Goal: Task Accomplishment & Management: Manage account settings

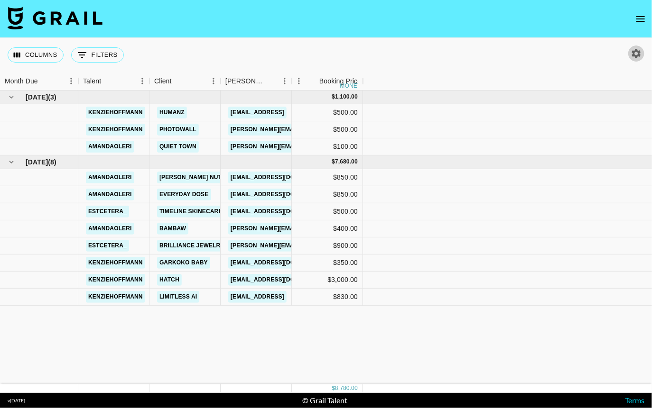
click at [634, 53] on icon "button" at bounding box center [636, 53] width 9 height 9
select select "[DATE]"
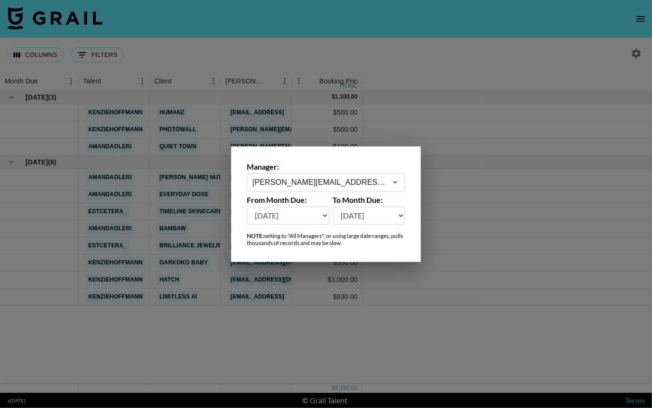
click at [393, 182] on icon "Open" at bounding box center [394, 182] width 11 height 11
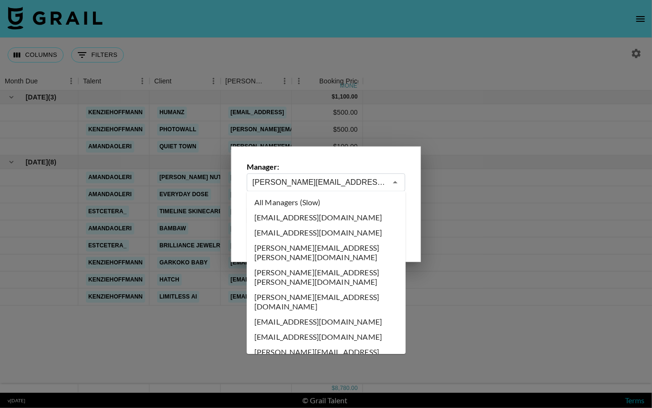
scroll to position [2601, 0]
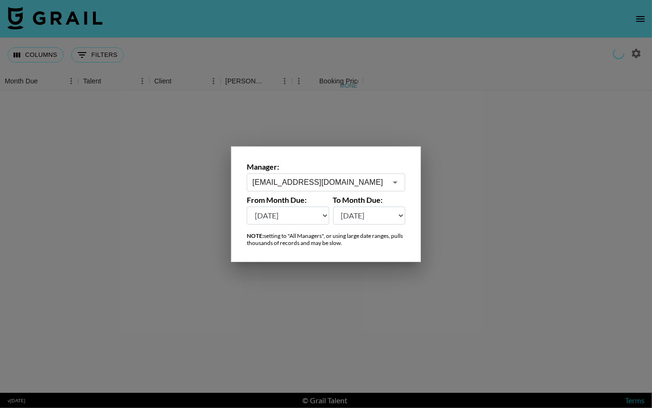
click at [396, 186] on icon "Open" at bounding box center [394, 182] width 11 height 11
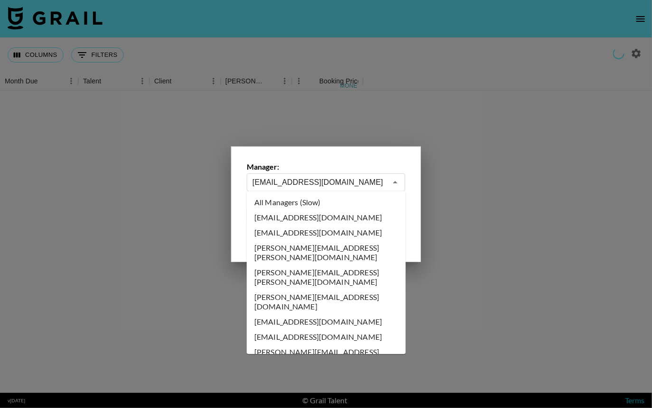
scroll to position [2495, 0]
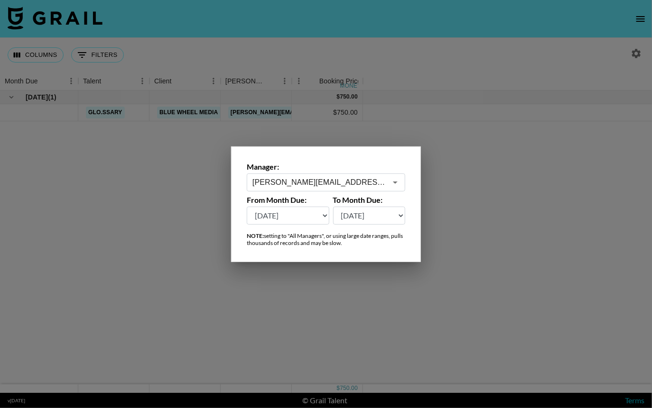
click at [396, 182] on icon "Open" at bounding box center [395, 183] width 5 height 2
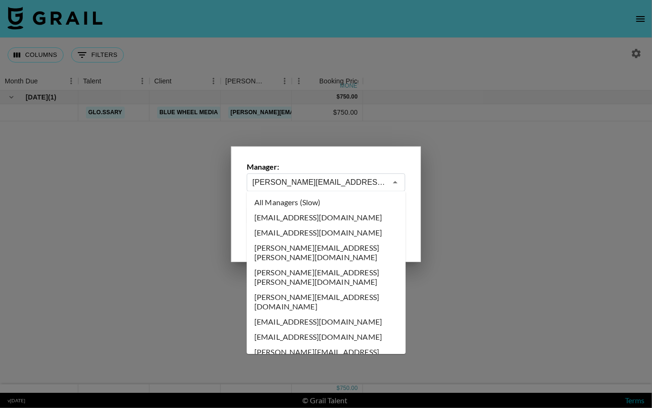
scroll to position [2389, 0]
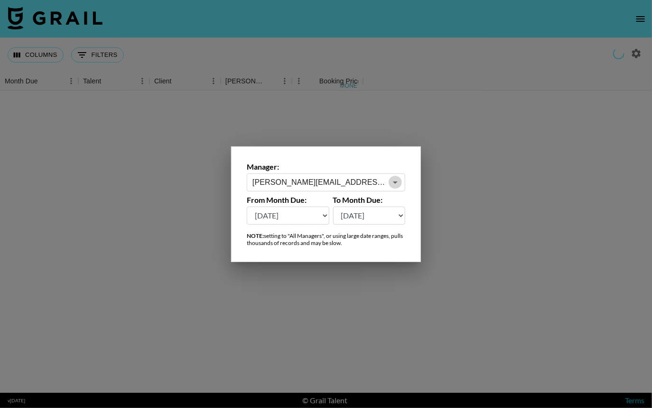
click at [395, 182] on icon "Open" at bounding box center [395, 183] width 5 height 2
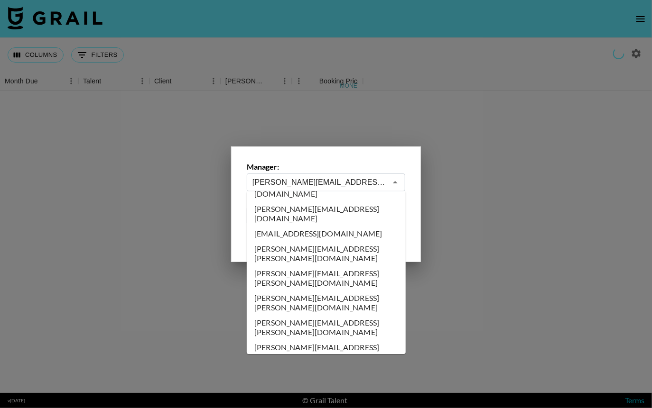
scroll to position [2453, 0]
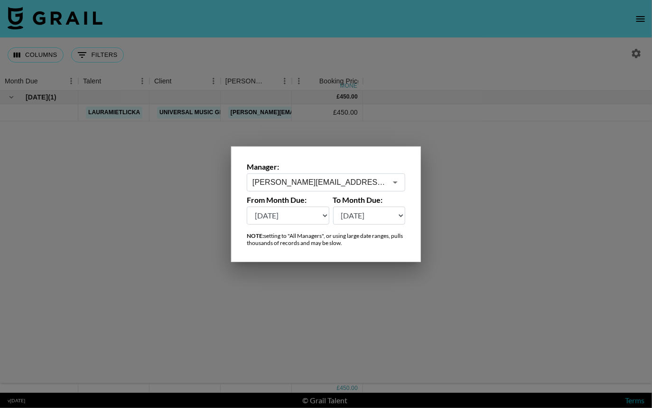
click at [394, 184] on icon "Open" at bounding box center [394, 182] width 11 height 11
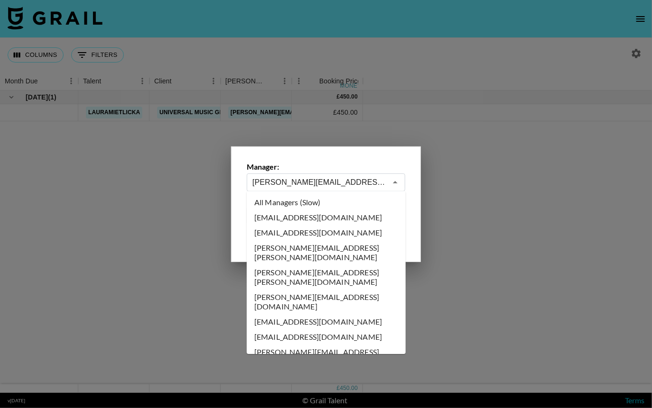
scroll to position [2404, 0]
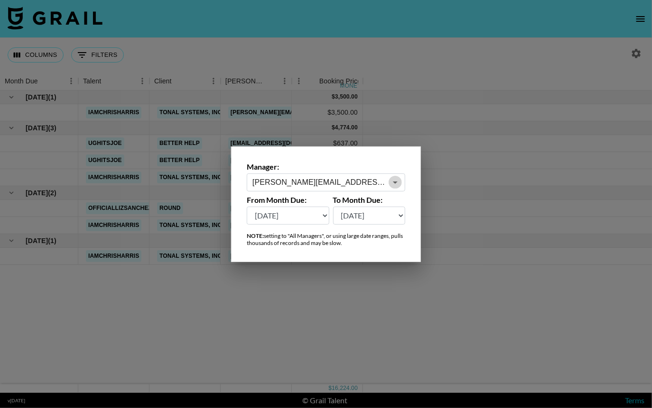
click at [396, 185] on icon "Open" at bounding box center [394, 182] width 11 height 11
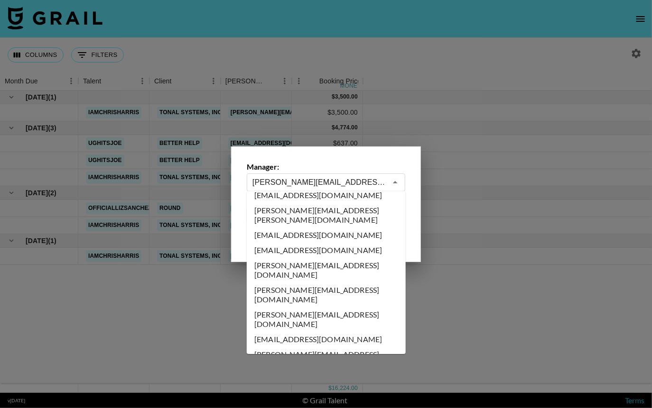
scroll to position [2362, 0]
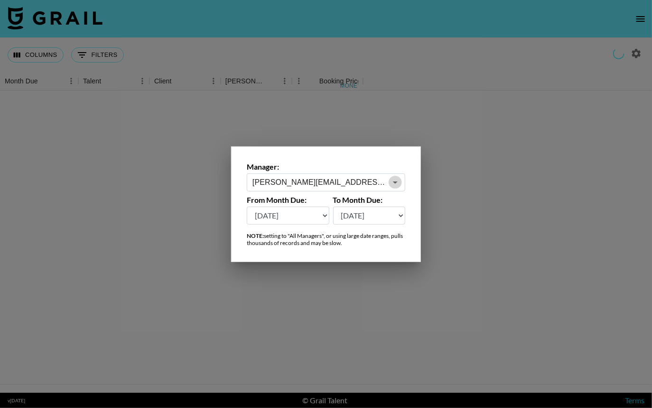
click at [395, 184] on icon "Open" at bounding box center [394, 182] width 11 height 11
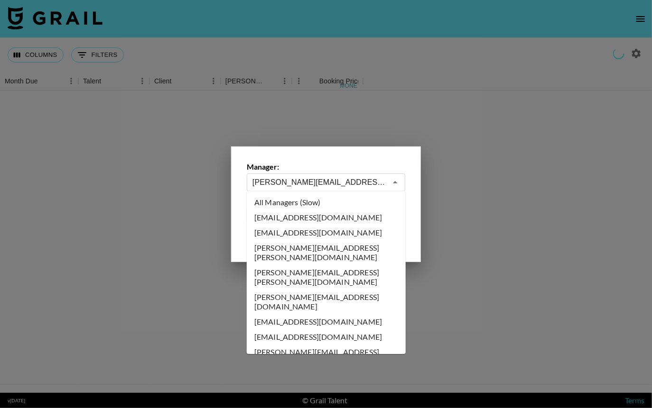
scroll to position [2298, 0]
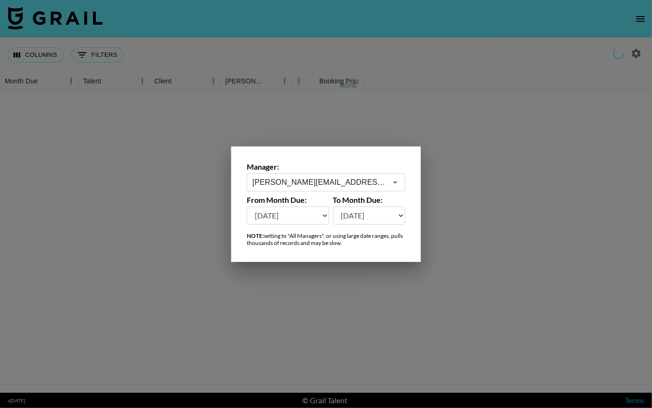
click at [395, 184] on icon "Open" at bounding box center [394, 182] width 11 height 11
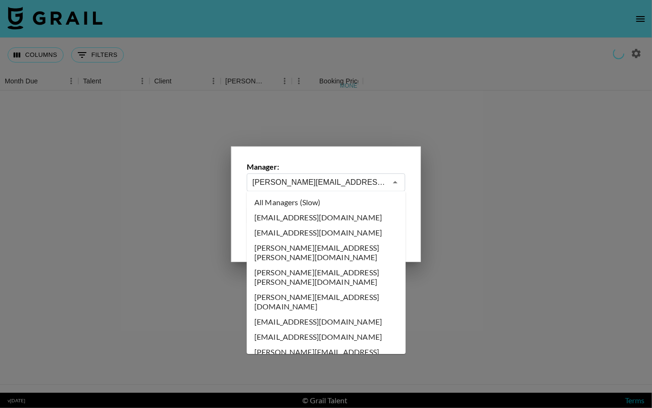
scroll to position [2192, 0]
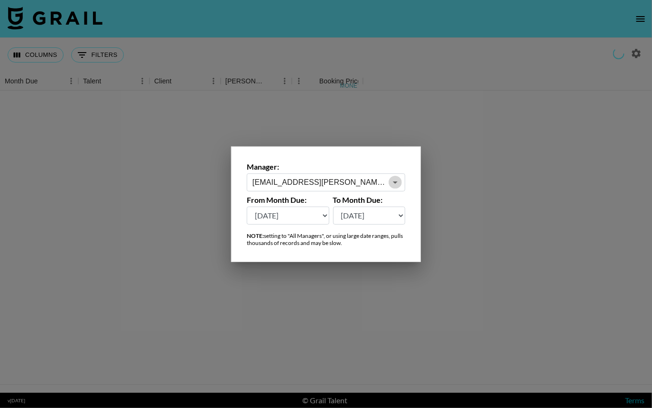
click at [392, 182] on icon "Open" at bounding box center [394, 182] width 11 height 11
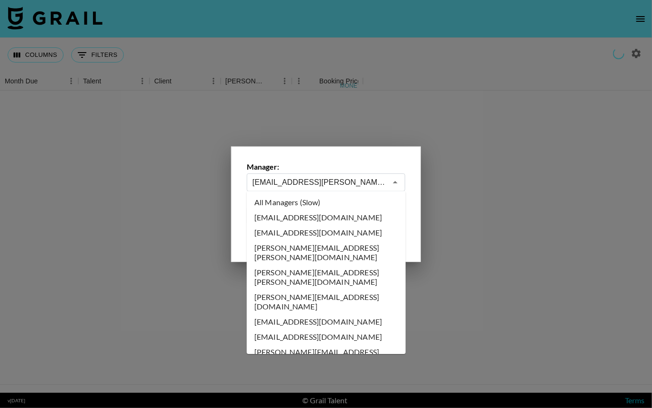
scroll to position [2070, 0]
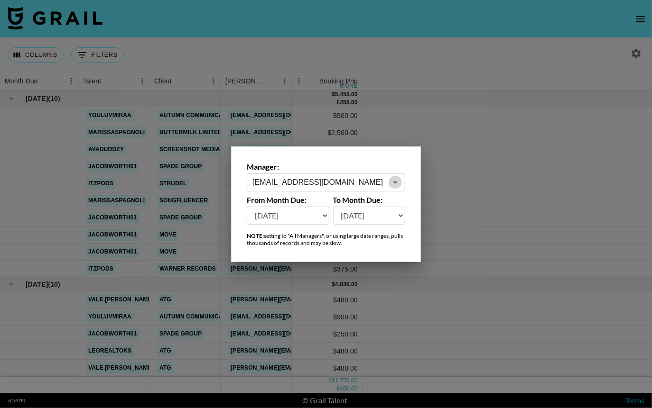
click at [396, 182] on icon "Open" at bounding box center [395, 183] width 5 height 2
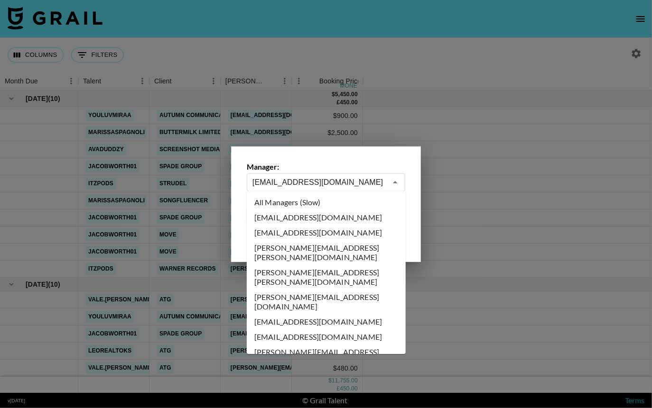
scroll to position [1964, 0]
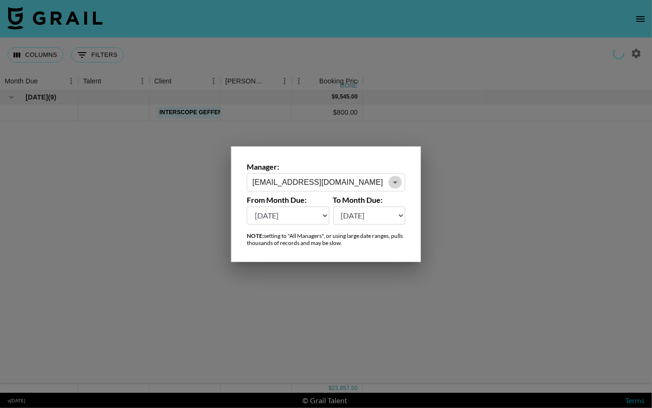
click at [395, 186] on icon "Open" at bounding box center [394, 182] width 11 height 11
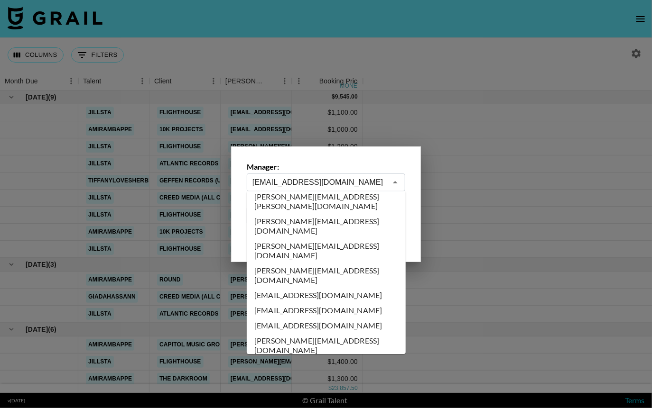
scroll to position [1985, 0]
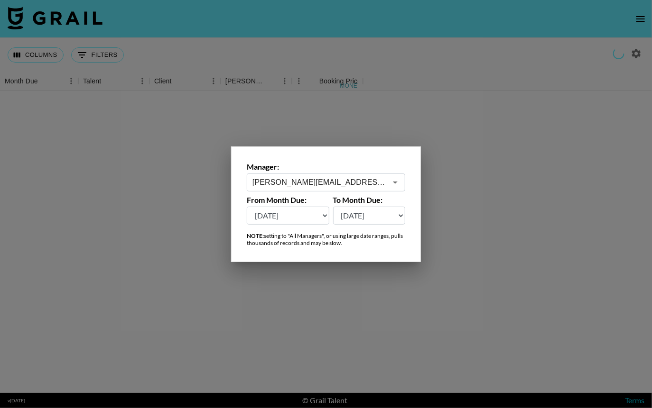
click at [397, 182] on icon "Open" at bounding box center [395, 183] width 5 height 2
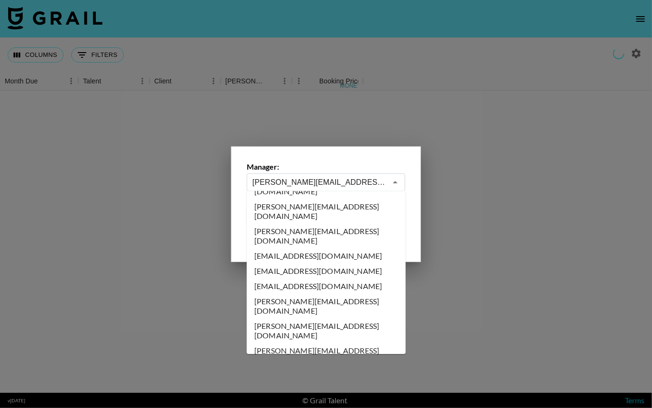
scroll to position [2024, 0]
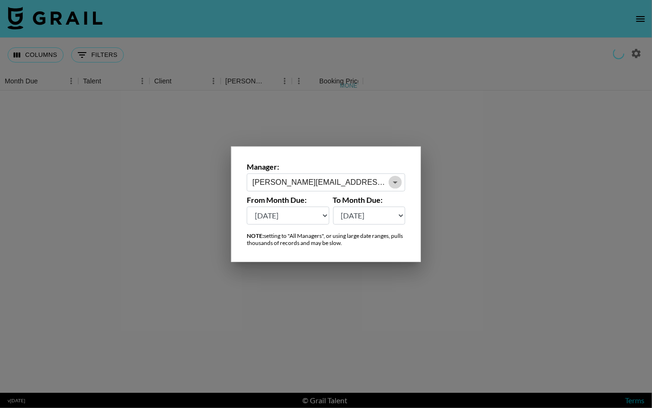
click at [395, 187] on icon "Open" at bounding box center [394, 182] width 11 height 11
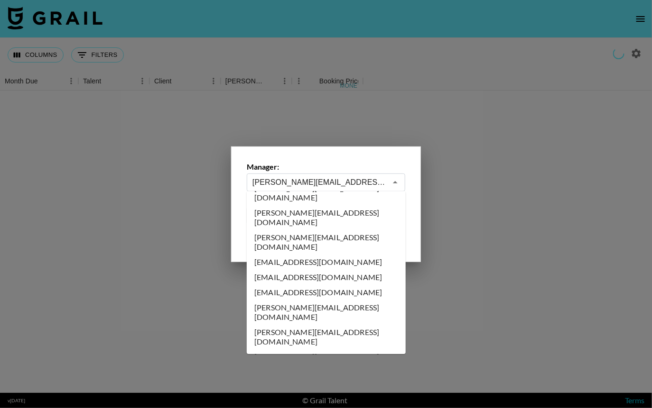
scroll to position [2023, 0]
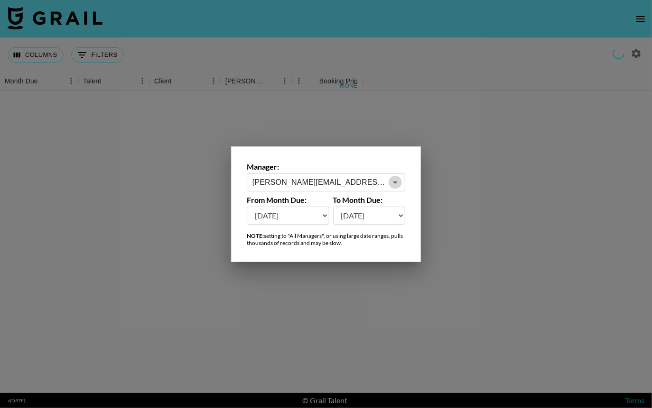
click at [392, 182] on icon "Open" at bounding box center [394, 182] width 11 height 11
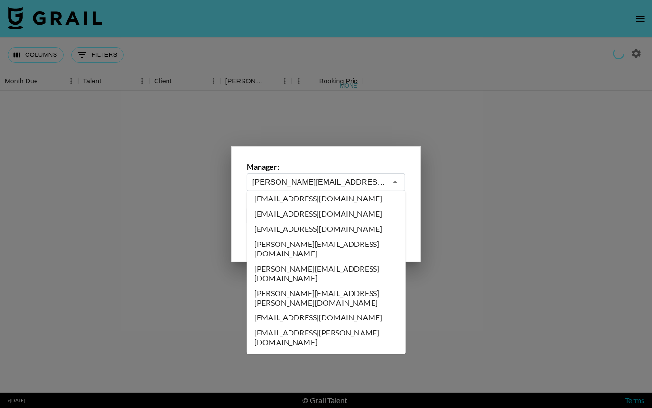
scroll to position [2080, 0]
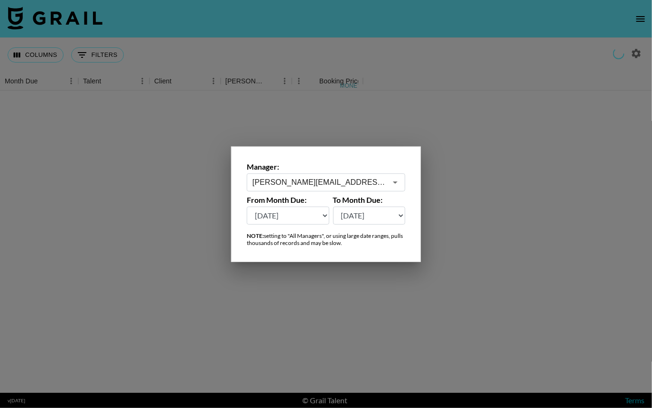
click at [391, 180] on icon "Open" at bounding box center [394, 182] width 11 height 11
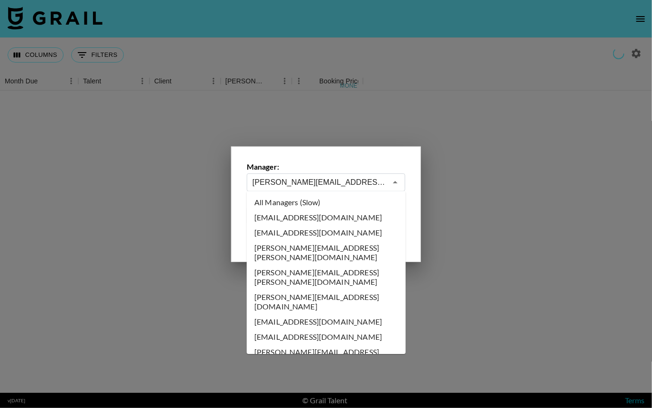
scroll to position [1994, 0]
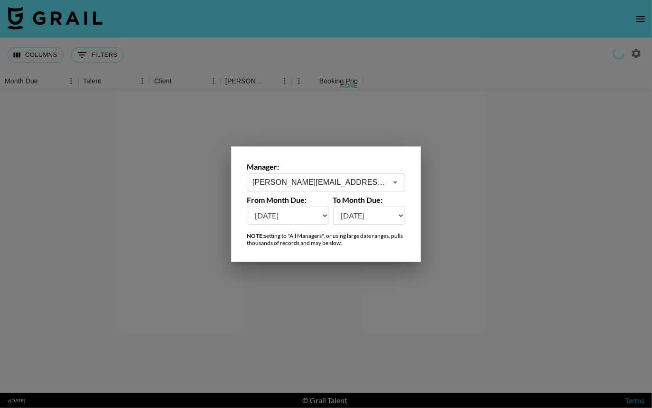
click at [398, 185] on icon "Open" at bounding box center [394, 182] width 11 height 11
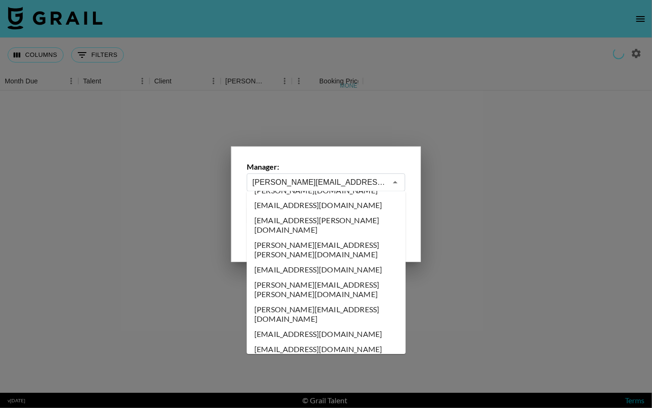
scroll to position [2278, 0]
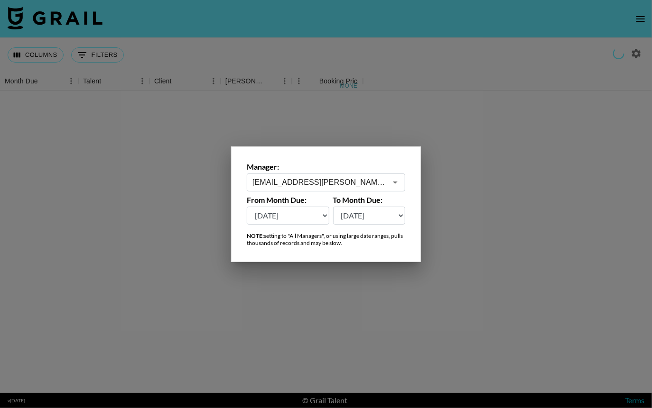
click at [393, 184] on icon "Open" at bounding box center [394, 182] width 11 height 11
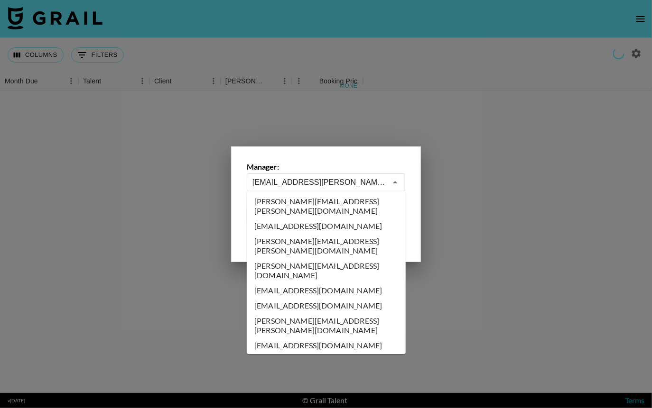
scroll to position [2250, 0]
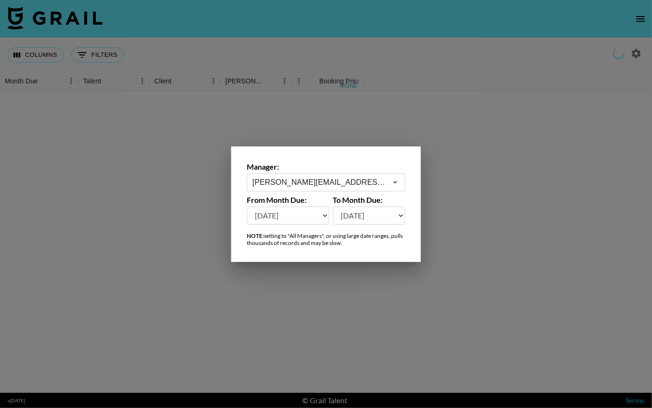
click at [394, 177] on icon "Open" at bounding box center [394, 182] width 11 height 11
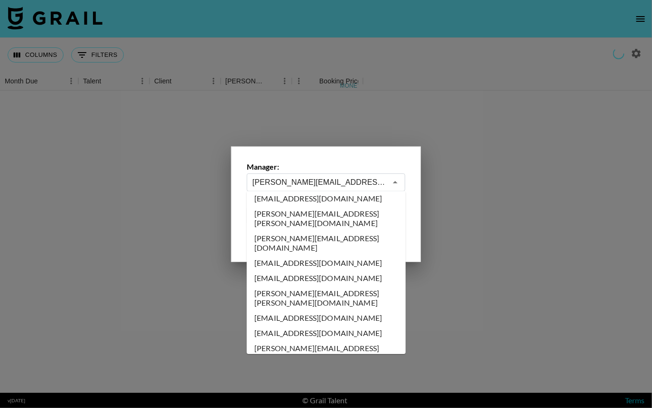
scroll to position [2266, 0]
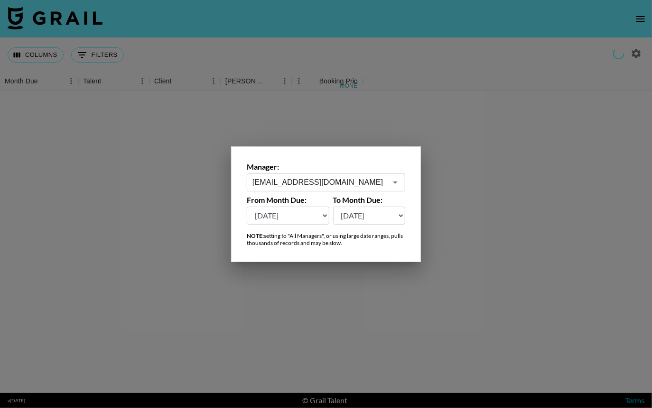
click at [397, 175] on div "[EMAIL_ADDRESS][DOMAIN_NAME] ​" at bounding box center [326, 183] width 158 height 18
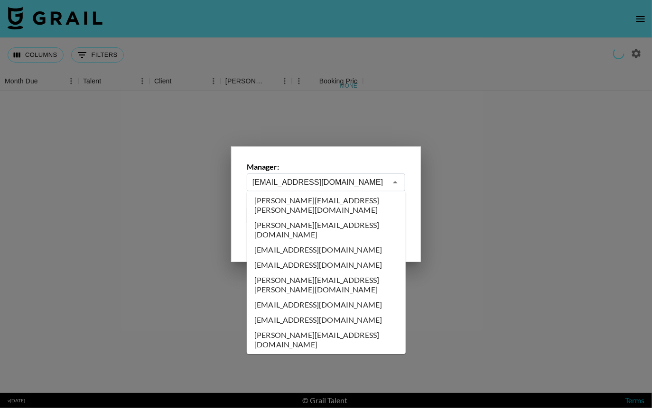
scroll to position [2290, 0]
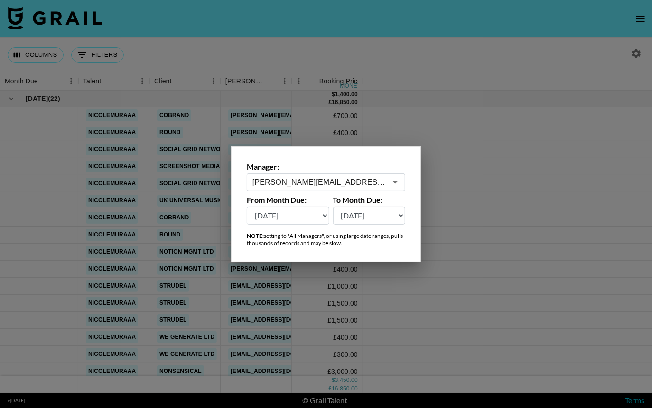
click at [399, 184] on icon "Open" at bounding box center [394, 182] width 11 height 11
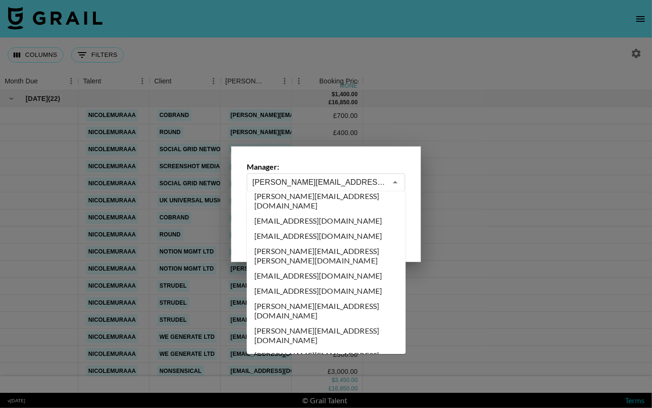
scroll to position [2307, 0]
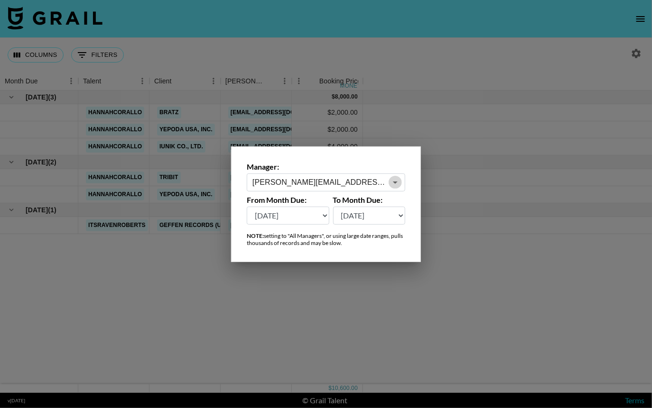
click at [396, 184] on icon "Open" at bounding box center [394, 182] width 11 height 11
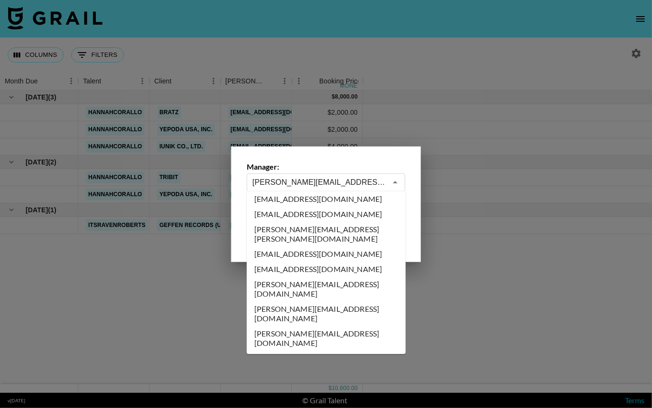
scroll to position [2331, 0]
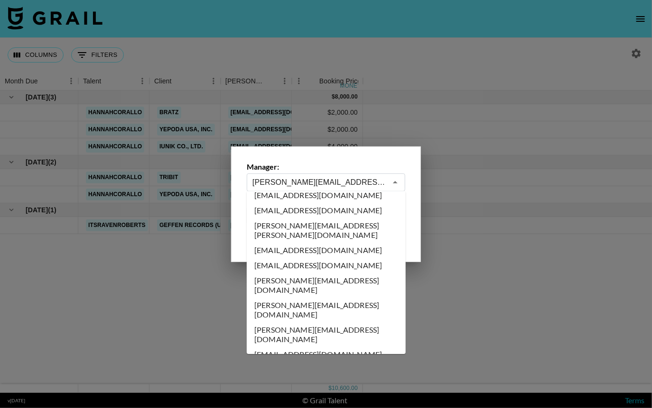
type input "[PERSON_NAME][EMAIL_ADDRESS][DOMAIN_NAME]"
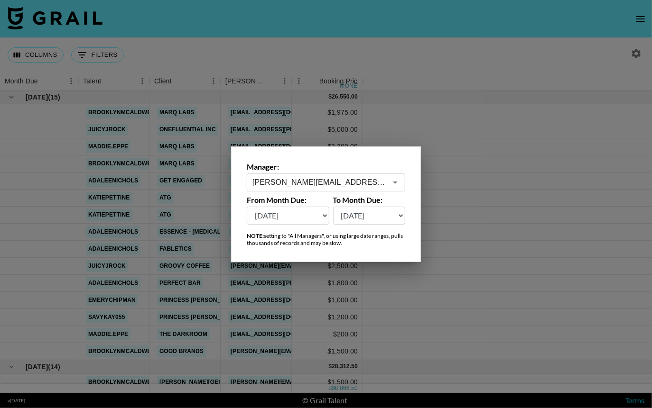
click at [463, 29] on div at bounding box center [326, 204] width 652 height 408
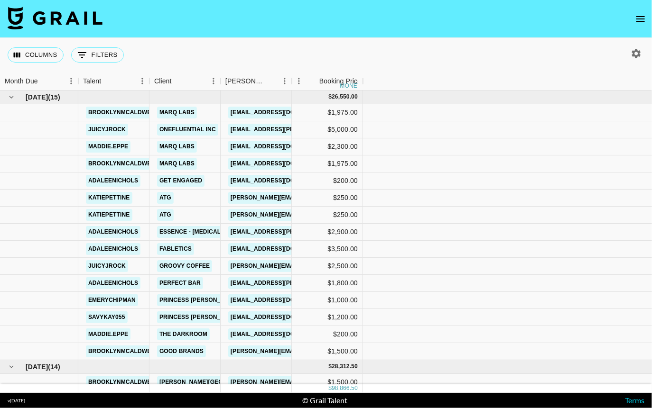
click at [636, 54] on icon "button" at bounding box center [635, 53] width 11 height 11
select select "[DATE]"
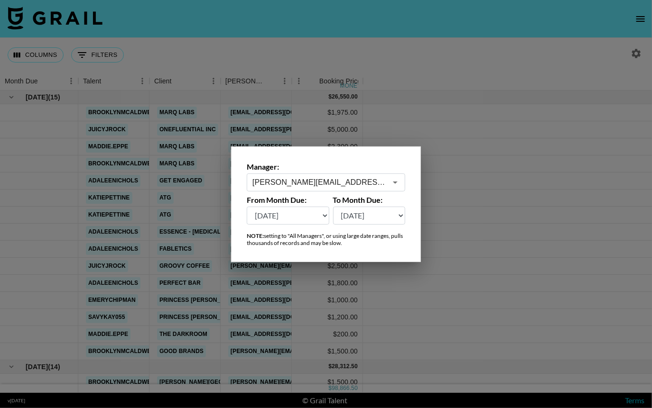
click at [500, 63] on div at bounding box center [326, 204] width 652 height 408
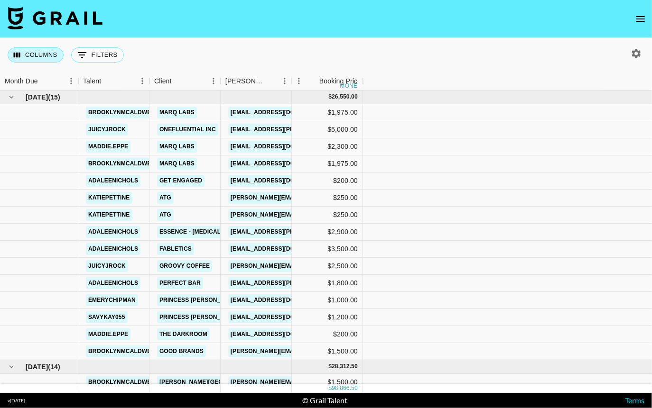
click at [51, 55] on button "Columns" at bounding box center [36, 54] width 56 height 15
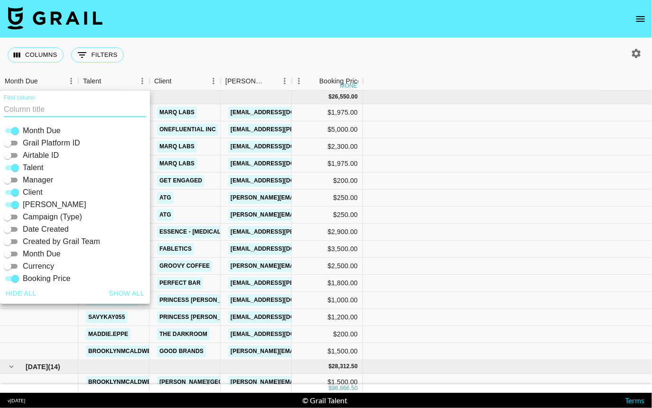
click at [112, 293] on button "Show all" at bounding box center [126, 294] width 43 height 18
checkbox input "true"
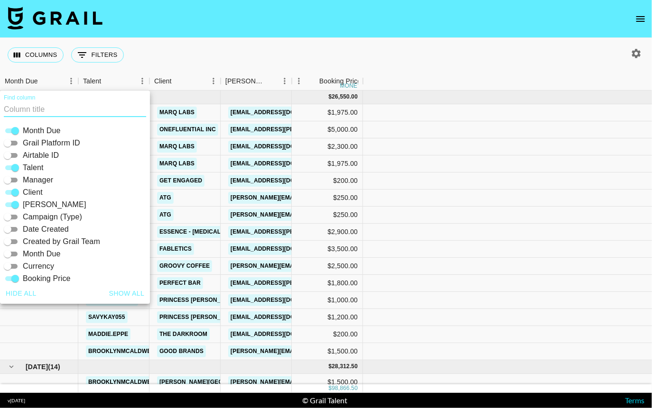
checkbox input "true"
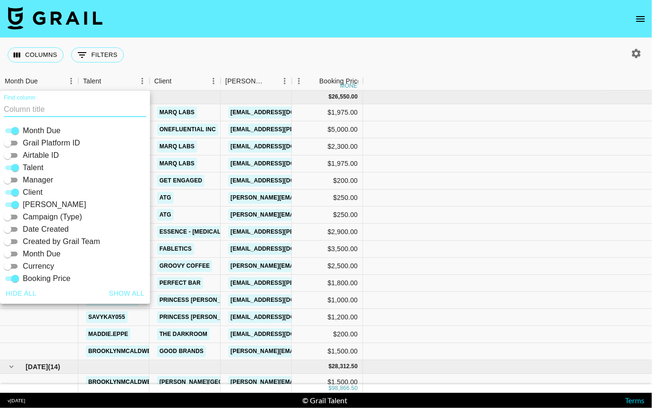
checkbox input "true"
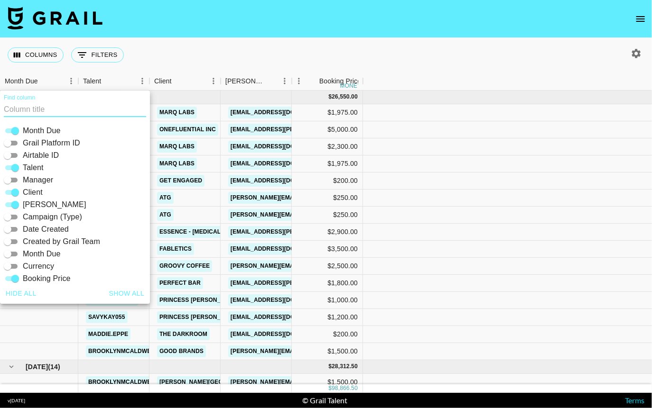
checkbox input "true"
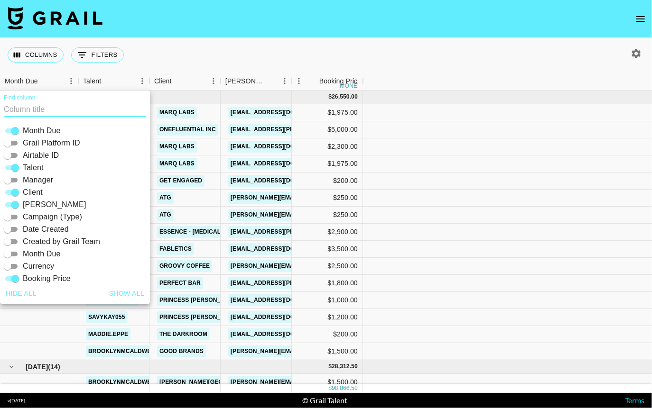
checkbox input "true"
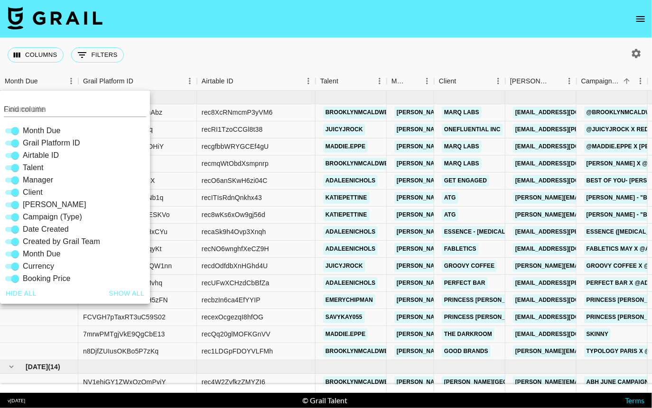
click at [321, 45] on div "Columns 0 Filters + Booking" at bounding box center [326, 55] width 652 height 34
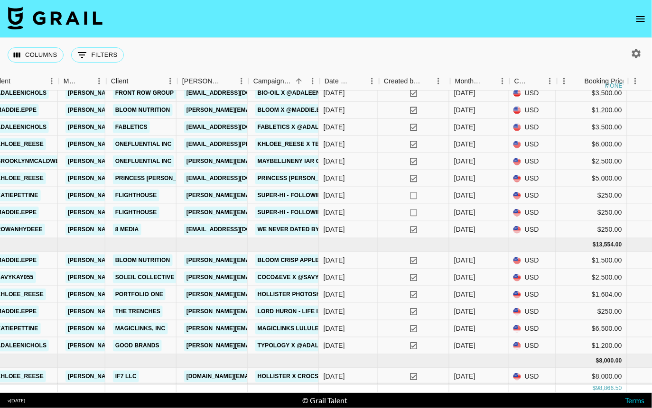
scroll to position [542, 330]
click at [200, 327] on link "[PERSON_NAME][EMAIL_ADDRESS][DOMAIN_NAME]" at bounding box center [260, 329] width 155 height 12
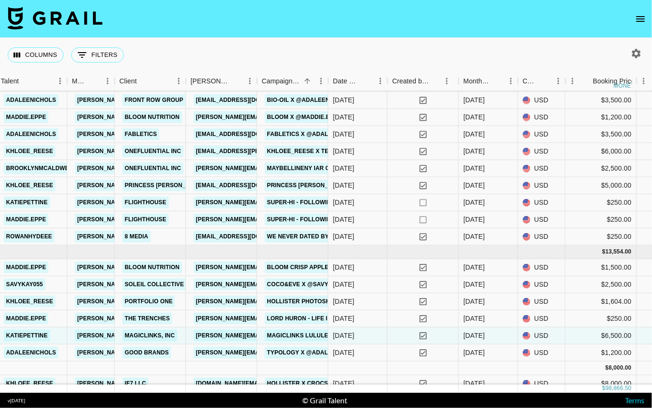
scroll to position [534, 319]
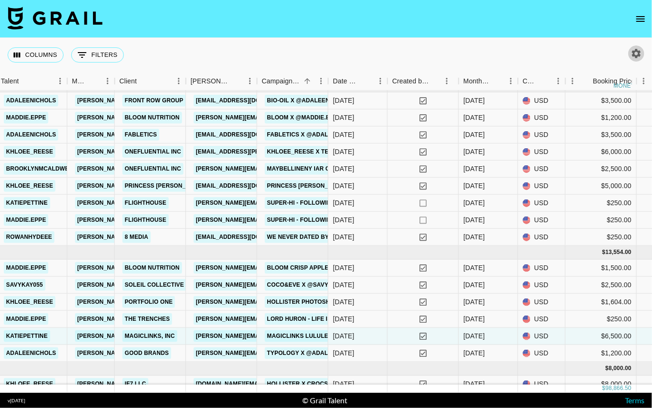
click at [637, 56] on icon "button" at bounding box center [636, 53] width 9 height 9
select select "[DATE]"
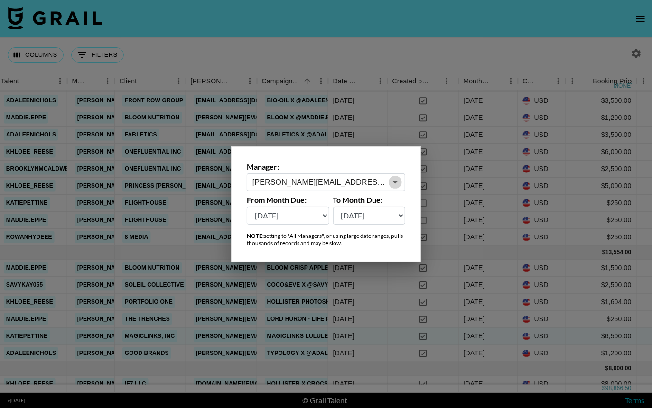
click at [393, 188] on button "Open" at bounding box center [394, 182] width 13 height 13
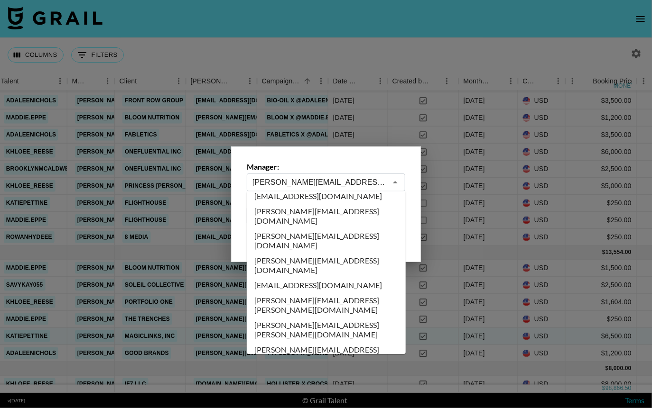
scroll to position [2471, 0]
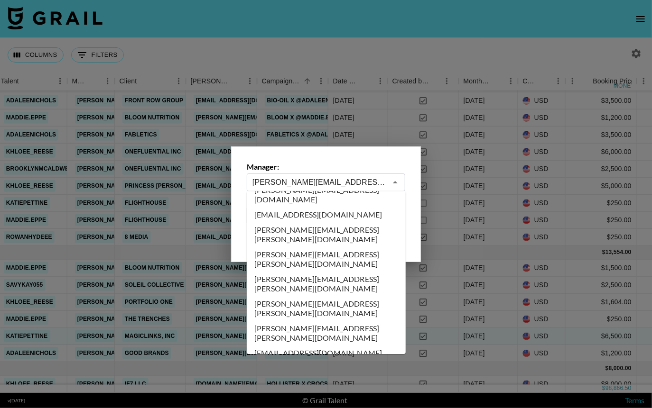
click at [584, 60] on div at bounding box center [326, 204] width 652 height 408
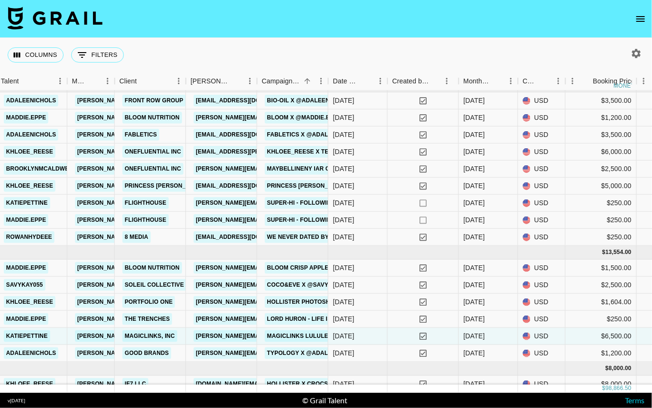
click at [637, 56] on icon "button" at bounding box center [636, 53] width 9 height 9
select select "[DATE]"
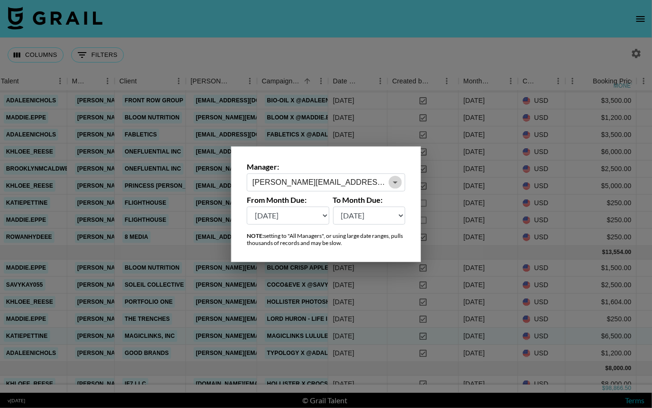
click at [391, 180] on icon "Open" at bounding box center [394, 182] width 11 height 11
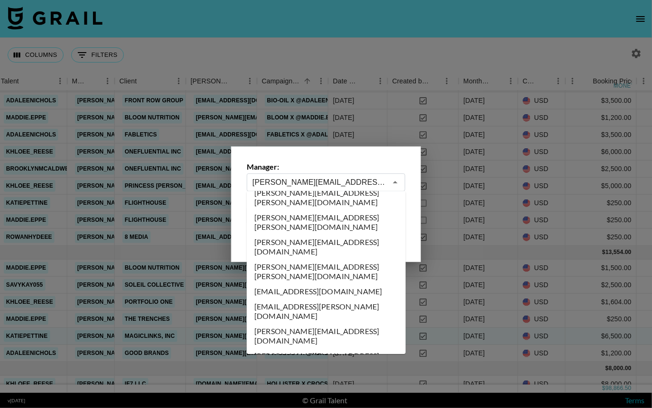
scroll to position [2722, 0]
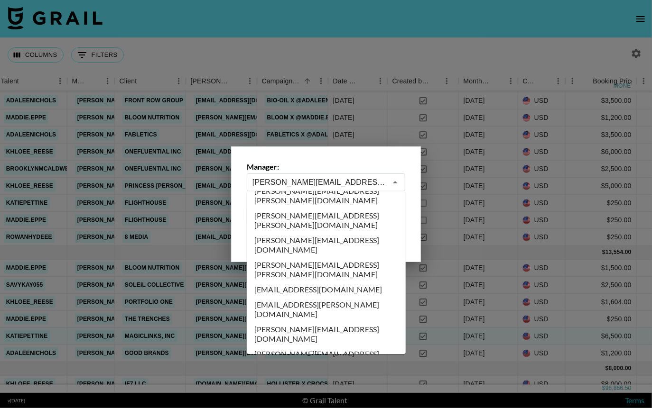
type input "[PERSON_NAME][EMAIL_ADDRESS][PERSON_NAME][DOMAIN_NAME]"
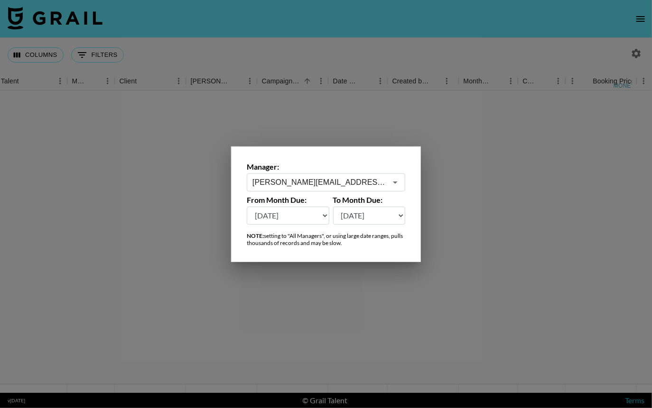
scroll to position [0, 319]
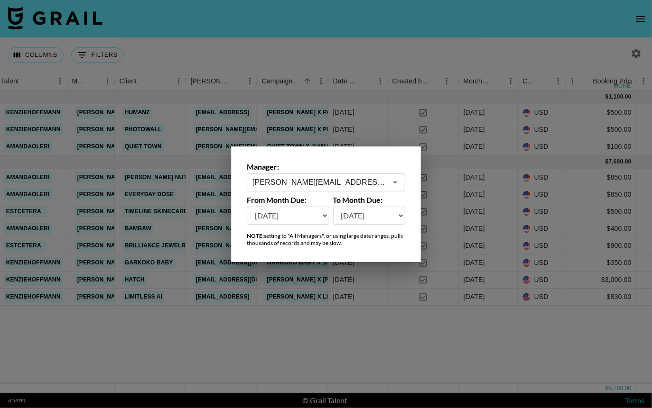
click at [369, 37] on div at bounding box center [326, 204] width 652 height 408
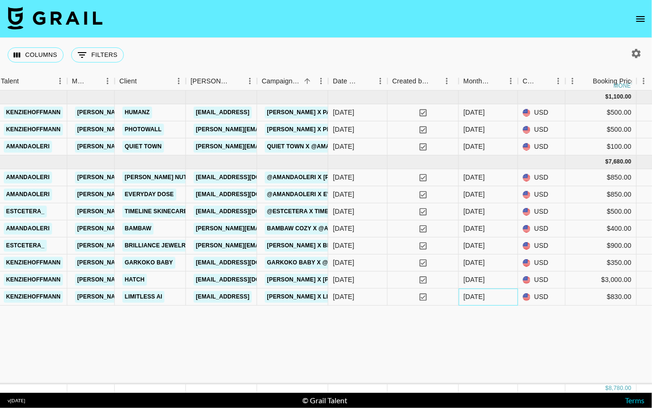
click at [475, 297] on div "[DATE]" at bounding box center [473, 296] width 21 height 9
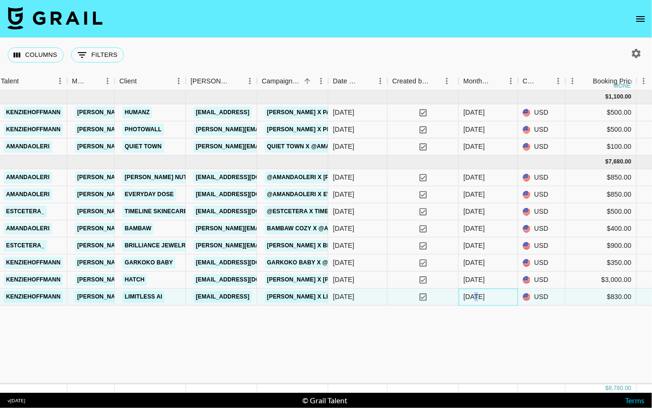
click at [475, 297] on div "[DATE]" at bounding box center [473, 296] width 21 height 9
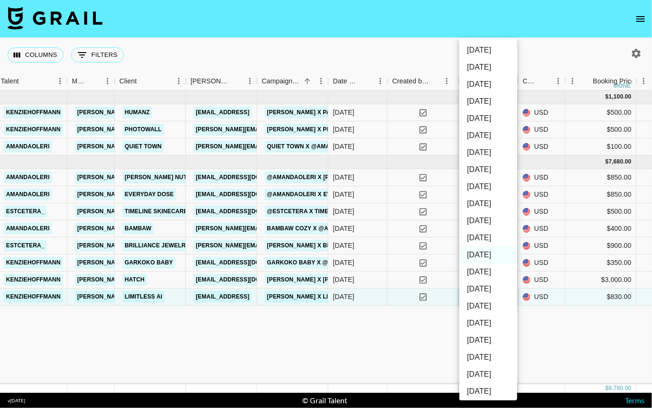
click at [434, 336] on div at bounding box center [326, 204] width 652 height 408
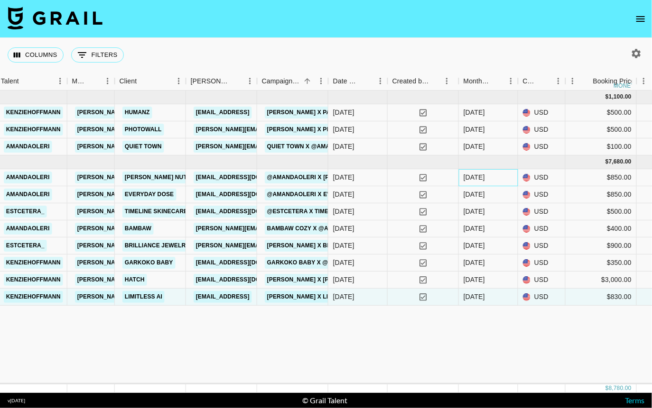
click at [473, 180] on div "[DATE]" at bounding box center [473, 177] width 21 height 9
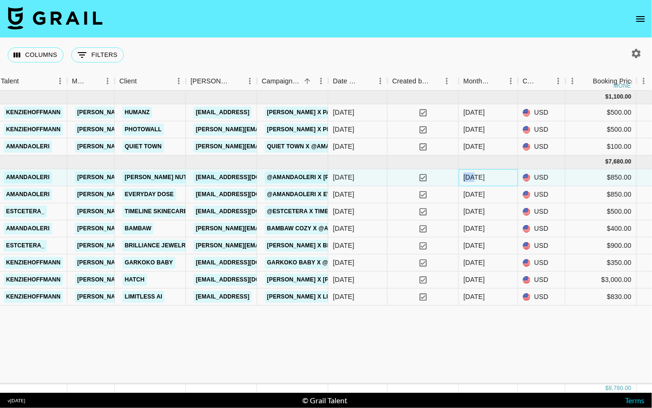
click at [473, 180] on div "[DATE]" at bounding box center [473, 177] width 21 height 9
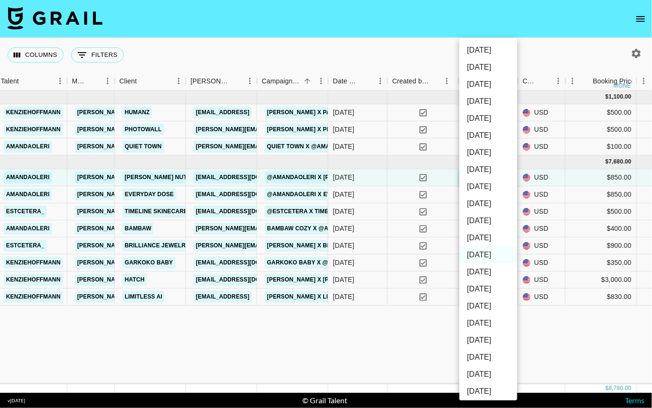
click at [425, 51] on div at bounding box center [326, 204] width 652 height 408
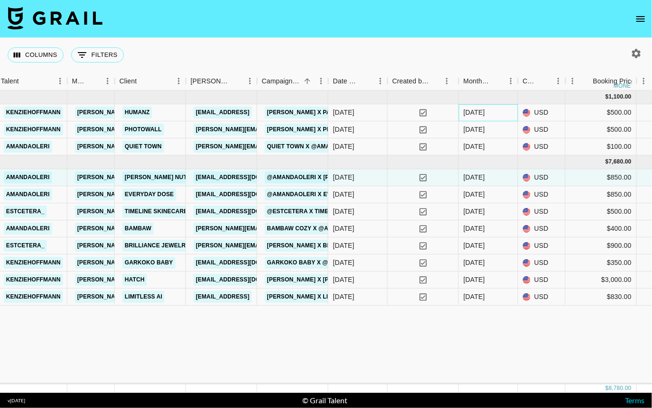
click at [470, 116] on div "[DATE]" at bounding box center [473, 112] width 21 height 9
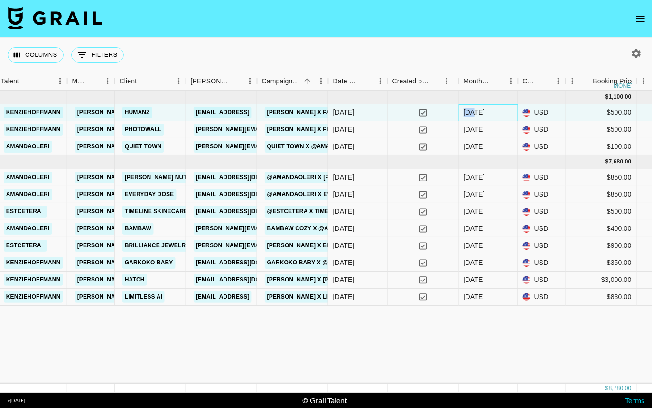
click at [470, 116] on div "[DATE]" at bounding box center [473, 112] width 21 height 9
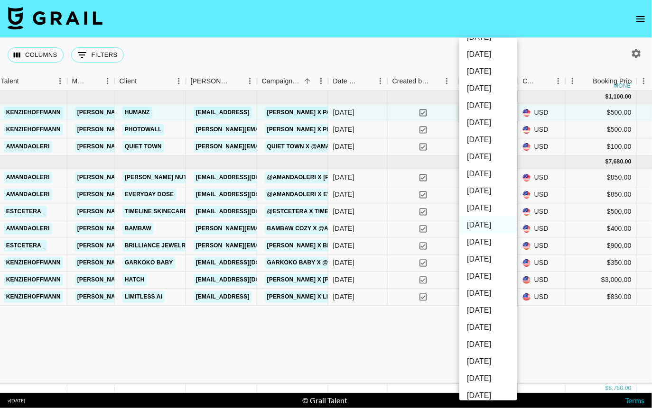
scroll to position [42, 0]
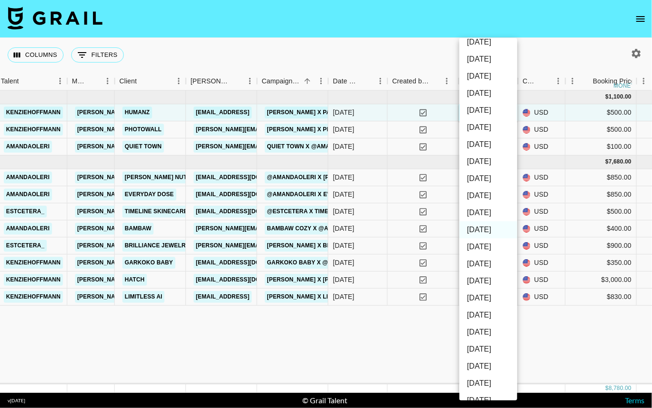
click at [481, 211] on li "[DATE]" at bounding box center [488, 212] width 58 height 17
type input "[DATE]"
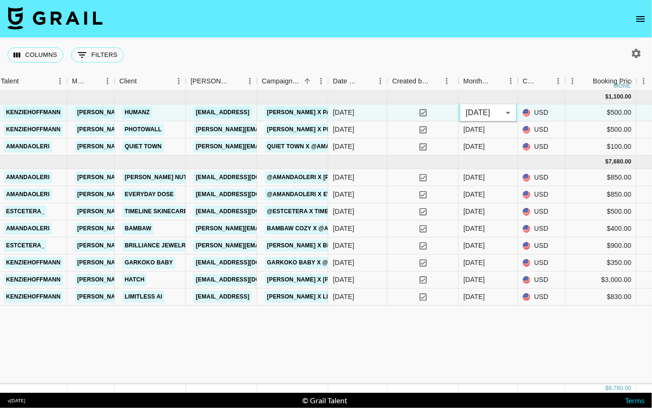
click at [476, 43] on div "Columns 0 Filters + Booking" at bounding box center [326, 55] width 652 height 34
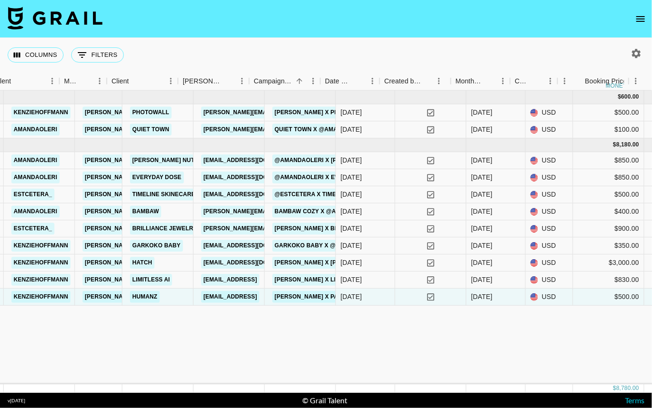
scroll to position [0, 285]
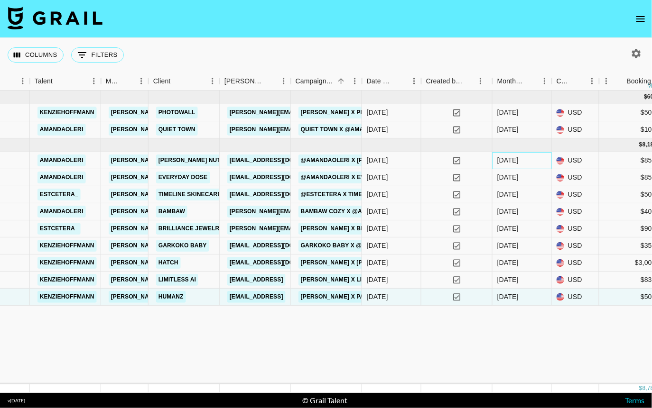
click at [505, 159] on div "[DATE]" at bounding box center [507, 160] width 21 height 9
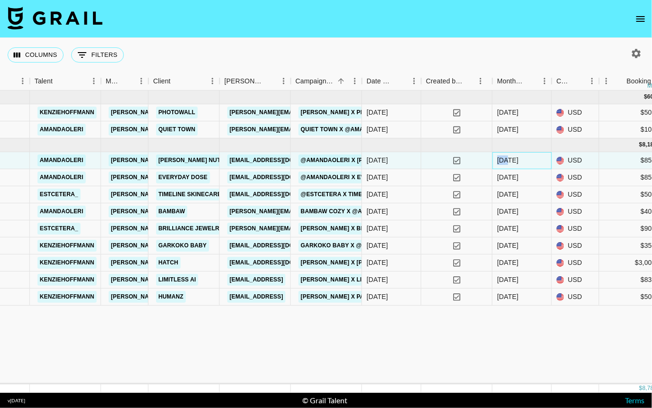
click at [505, 159] on div "[DATE]" at bounding box center [507, 160] width 21 height 9
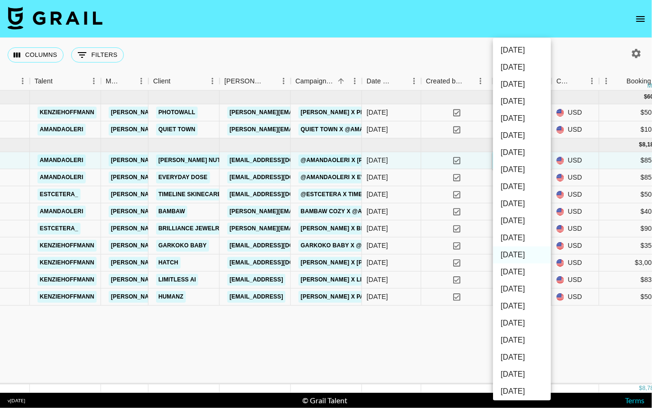
scroll to position [8, 0]
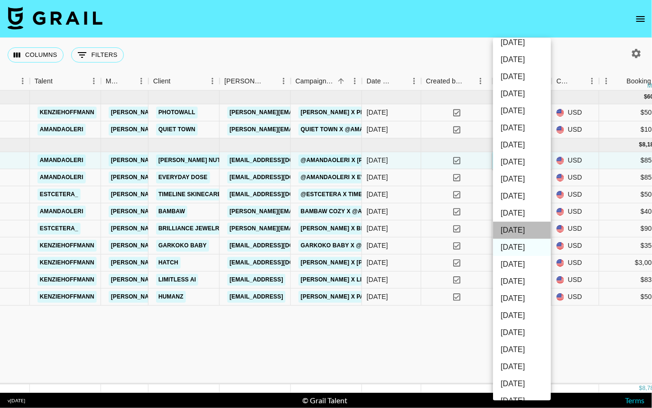
click at [516, 231] on li "[DATE]" at bounding box center [522, 230] width 58 height 17
type input "[DATE]"
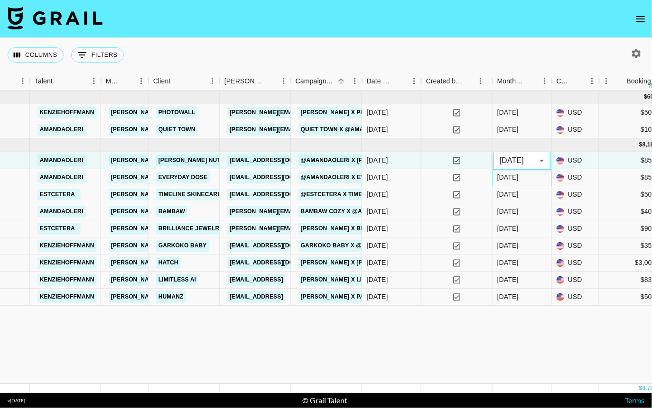
click at [506, 179] on div "[DATE]" at bounding box center [507, 177] width 21 height 9
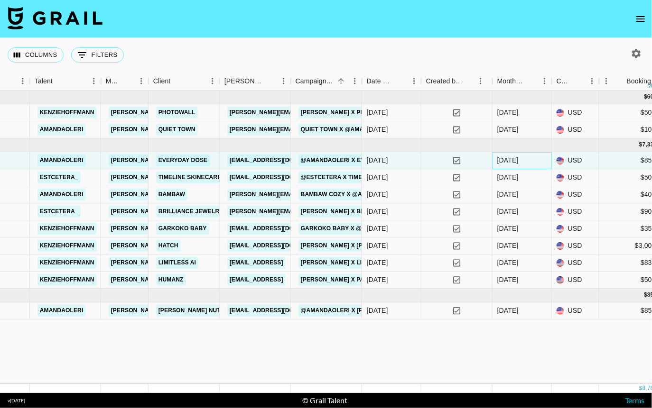
click at [513, 162] on div "[DATE]" at bounding box center [507, 160] width 21 height 9
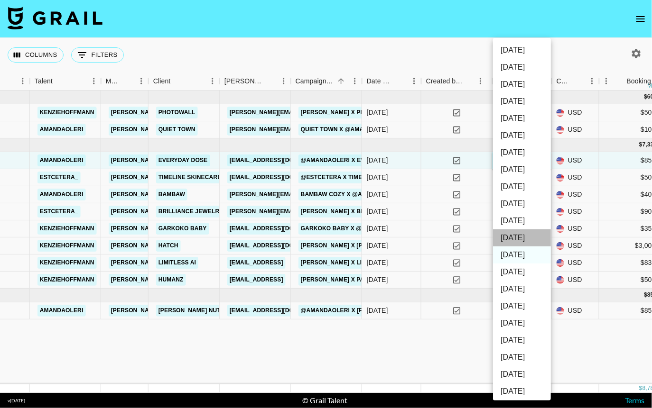
click at [517, 237] on li "[DATE]" at bounding box center [522, 238] width 58 height 17
type input "[DATE]"
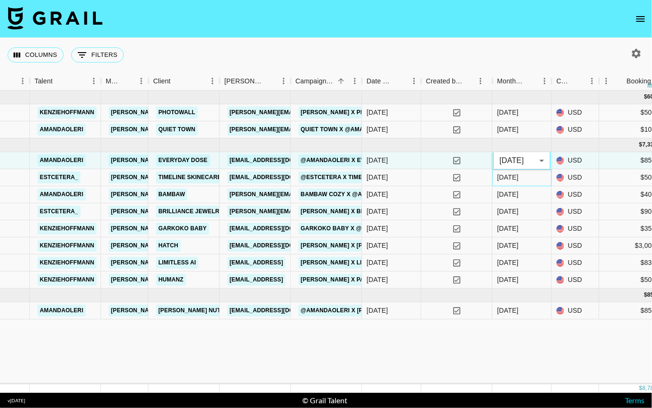
click at [507, 178] on div "[DATE]" at bounding box center [507, 177] width 21 height 9
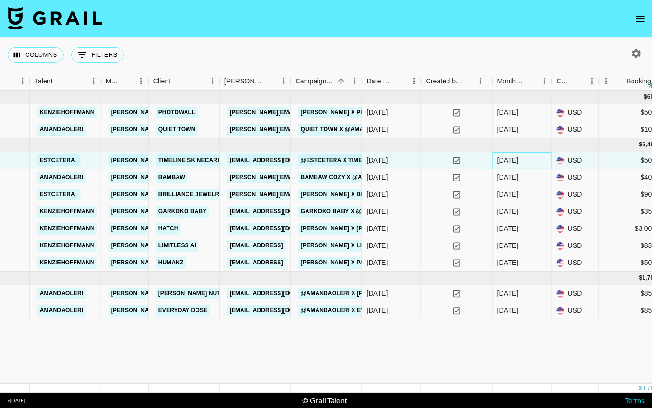
click at [507, 159] on div "[DATE]" at bounding box center [507, 160] width 21 height 9
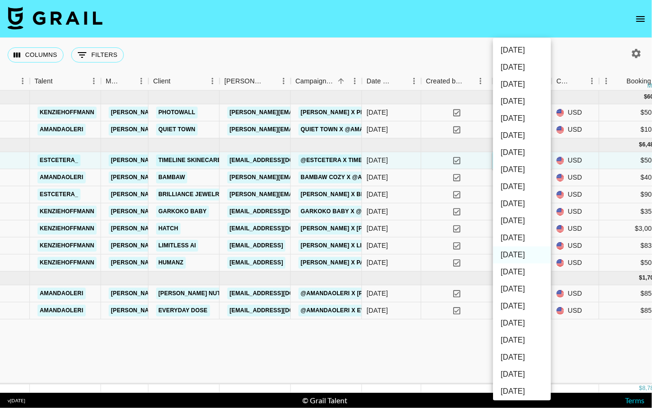
click at [514, 239] on li "[DATE]" at bounding box center [522, 238] width 58 height 17
type input "[DATE]"
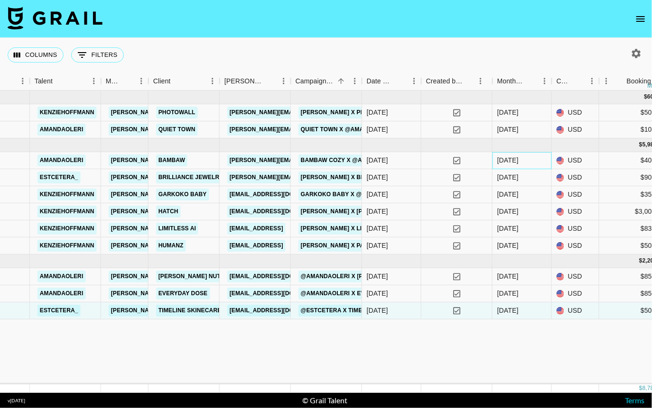
click at [505, 162] on div "[DATE]" at bounding box center [507, 160] width 21 height 9
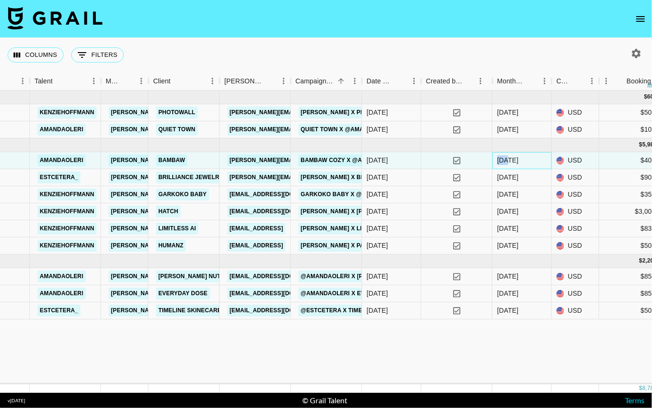
click at [505, 162] on div "[DATE]" at bounding box center [507, 160] width 21 height 9
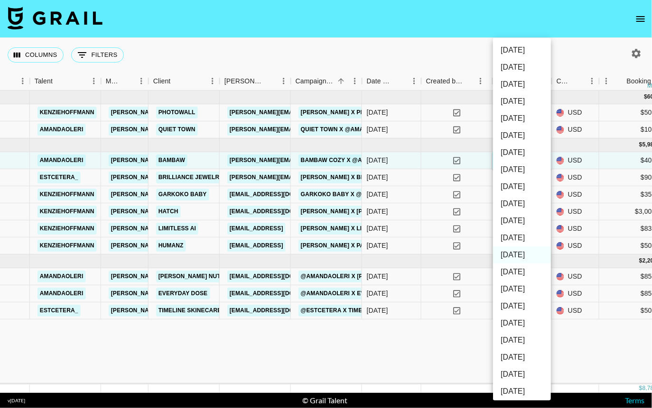
click at [508, 238] on li "[DATE]" at bounding box center [522, 238] width 58 height 17
type input "[DATE]"
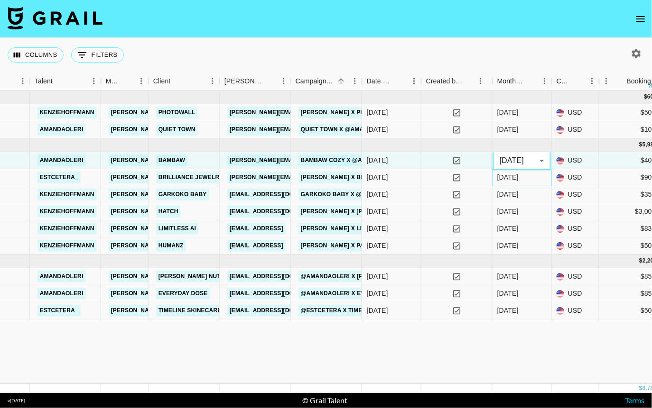
click at [504, 174] on div "[DATE]" at bounding box center [507, 177] width 21 height 9
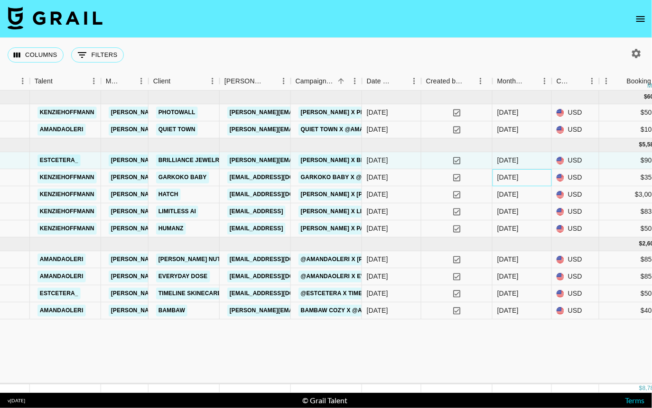
click at [504, 174] on div "[DATE]" at bounding box center [507, 177] width 21 height 9
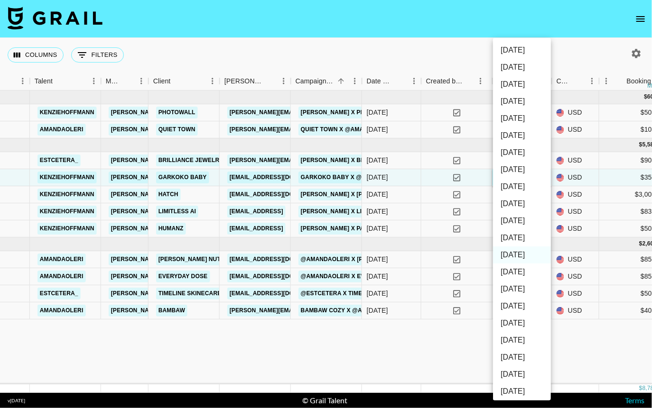
click at [513, 234] on li "[DATE]" at bounding box center [522, 238] width 58 height 17
type input "[DATE]"
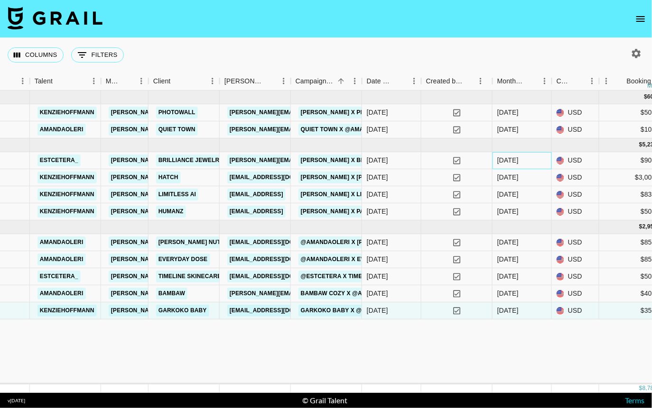
click at [507, 162] on div "[DATE]" at bounding box center [507, 160] width 21 height 9
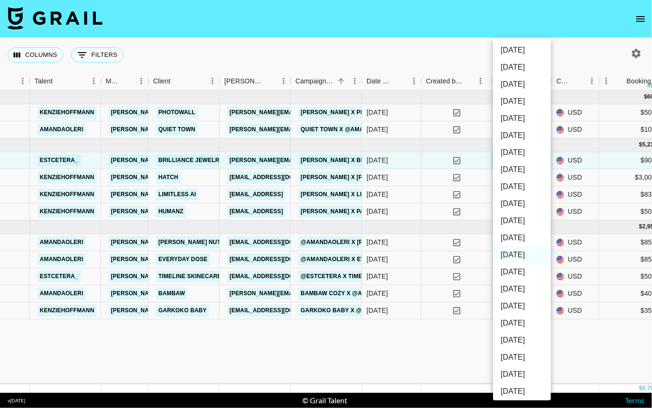
click at [514, 234] on li "[DATE]" at bounding box center [522, 238] width 58 height 17
type input "[DATE]"
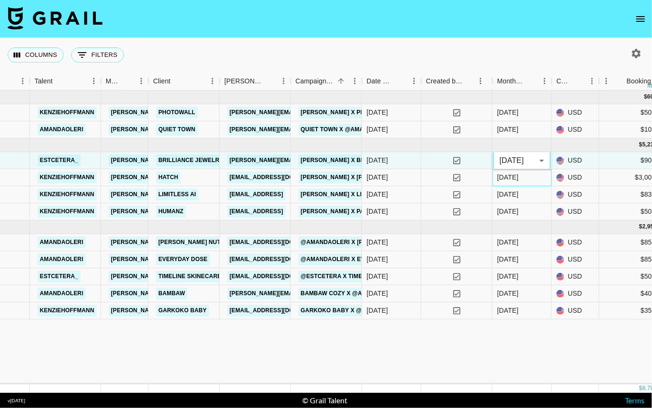
click at [510, 180] on div "[DATE]" at bounding box center [507, 177] width 21 height 9
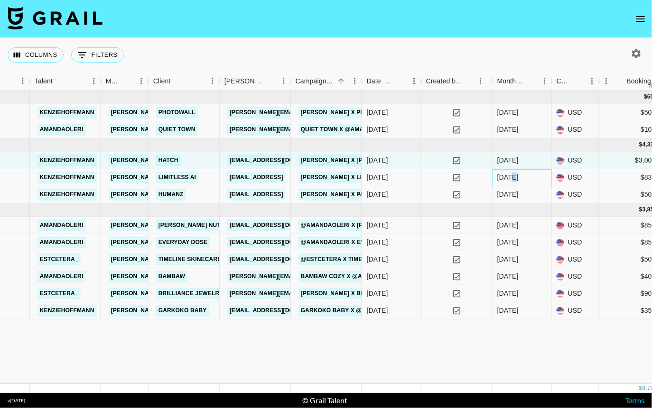
click at [510, 180] on div "[DATE]" at bounding box center [507, 177] width 21 height 9
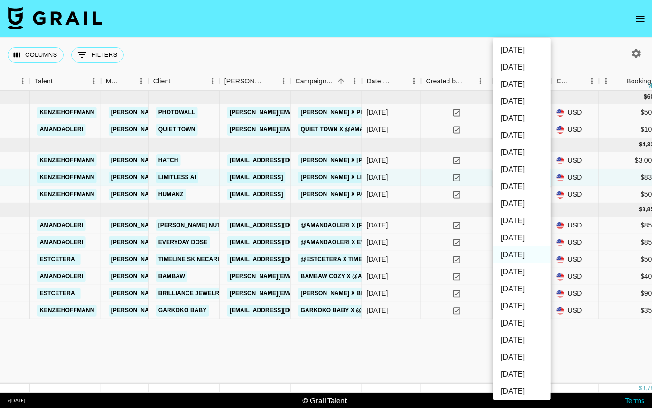
click at [510, 180] on ul "[DATE] [DATE] '[DATE] May '[DATE] Mar '[DATE] Jan '[DATE] Nov '[DATE] Sep '[DAT…" at bounding box center [522, 255] width 58 height 434
click at [512, 240] on li "[DATE]" at bounding box center [522, 238] width 58 height 17
type input "[DATE]"
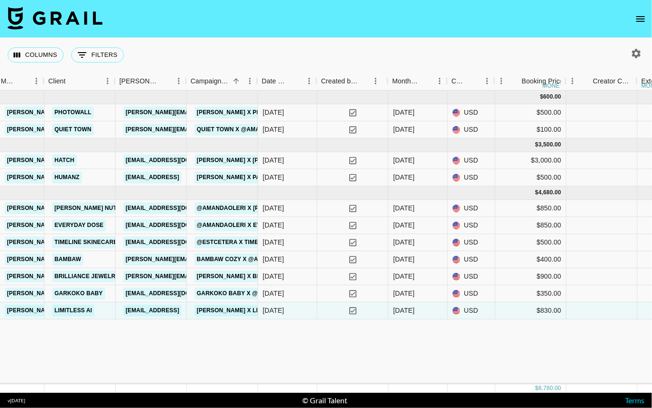
scroll to position [0, 387]
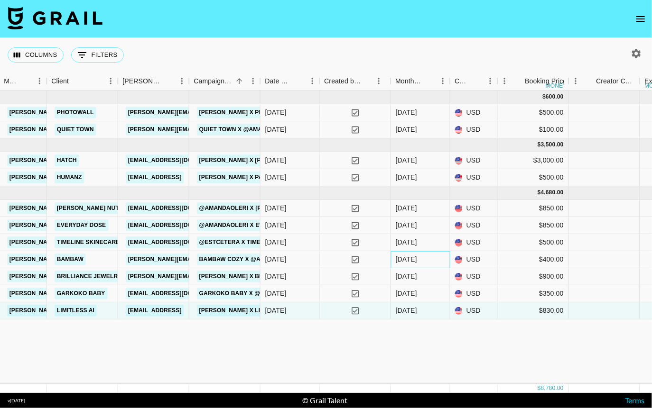
click at [405, 260] on div "[DATE]" at bounding box center [405, 259] width 21 height 9
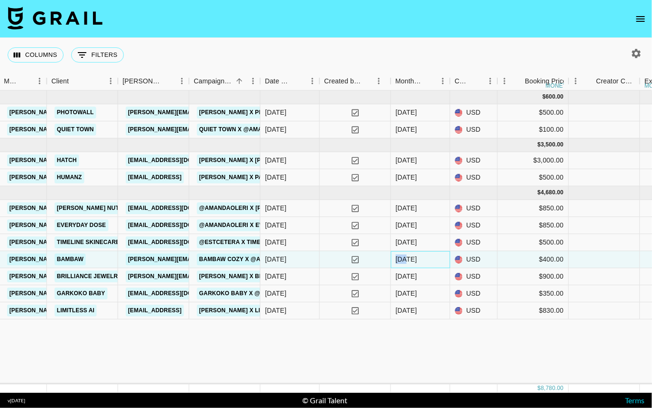
click at [405, 260] on div "[DATE]" at bounding box center [405, 259] width 21 height 9
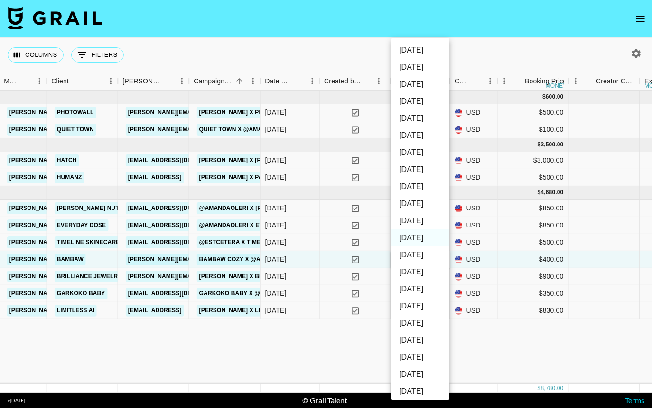
click at [404, 255] on li "[DATE]" at bounding box center [420, 255] width 58 height 17
type input "[DATE]"
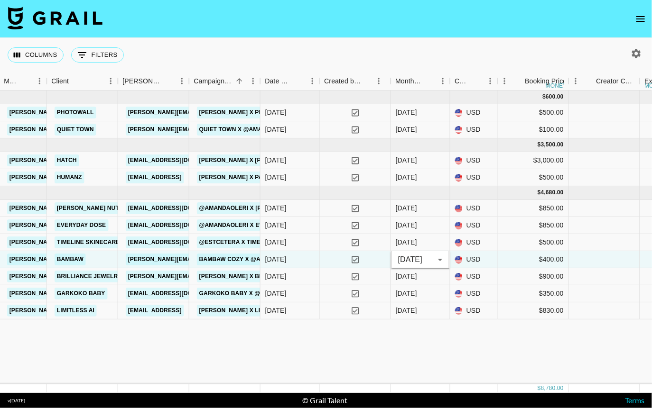
click at [387, 354] on div "[DATE] ( 2 ) $ 600.00 $ 58.58 1xQASqbyXEGYNMRQkttv reccUKJvGa62yxE3O [PERSON_NA…" at bounding box center [619, 238] width 2013 height 294
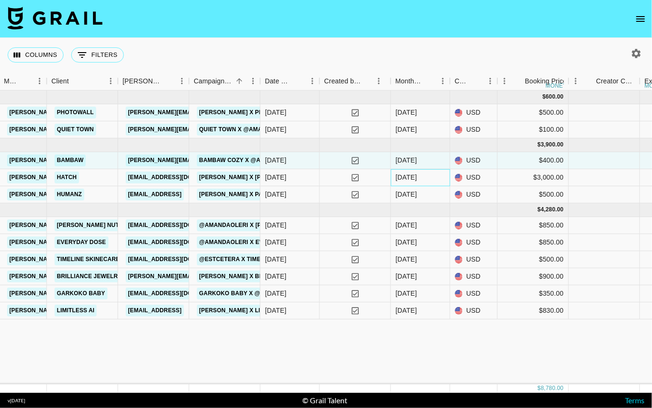
click at [408, 178] on div "[DATE]" at bounding box center [405, 177] width 21 height 9
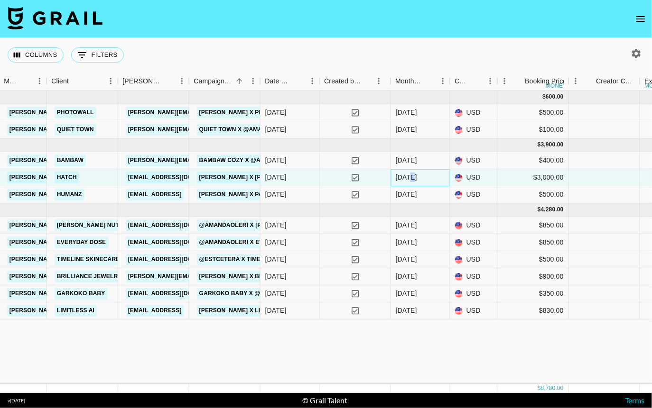
click at [408, 178] on div "[DATE]" at bounding box center [405, 177] width 21 height 9
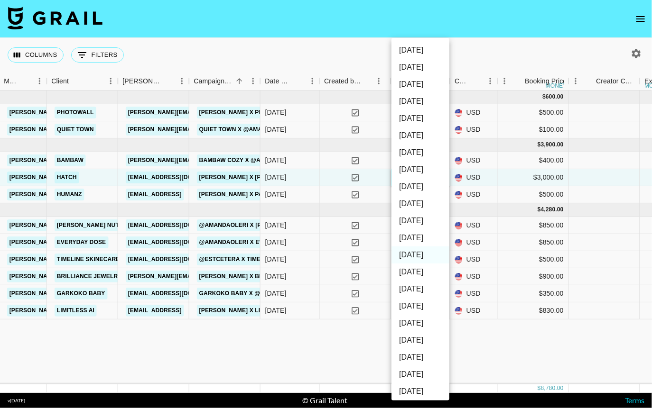
click at [416, 237] on li "[DATE]" at bounding box center [420, 238] width 58 height 17
type input "[DATE]"
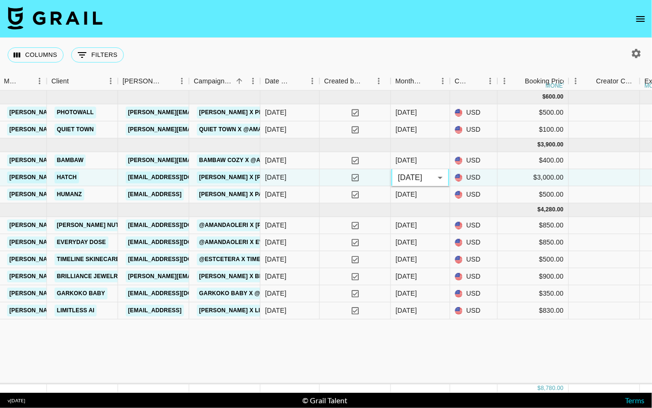
click at [376, 354] on div "[DATE] ( 2 ) $ 600.00 $ 58.58 1xQASqbyXEGYNMRQkttv reccUKJvGa62yxE3O [PERSON_NA…" at bounding box center [619, 238] width 2013 height 294
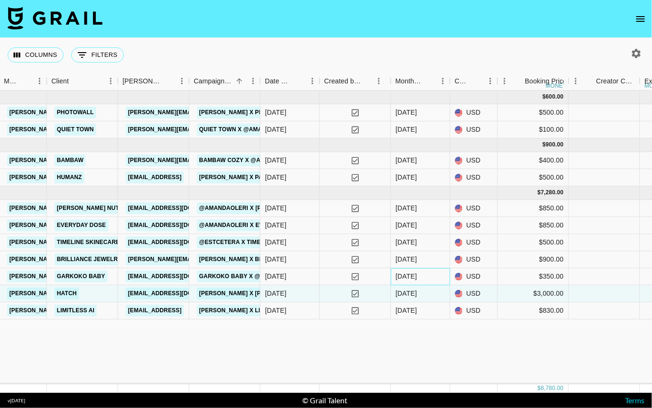
click at [407, 274] on div "[DATE]" at bounding box center [405, 276] width 21 height 9
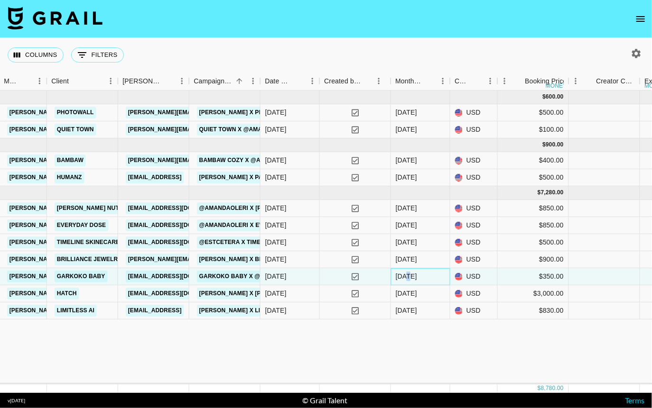
click at [407, 274] on div "[DATE]" at bounding box center [405, 276] width 21 height 9
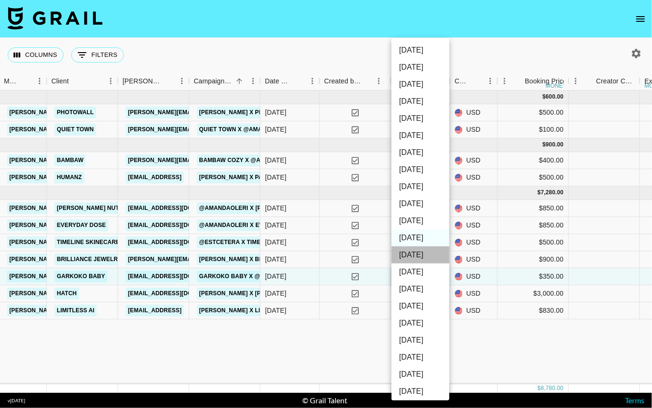
click at [409, 257] on li "[DATE]" at bounding box center [420, 255] width 58 height 17
type input "[DATE]"
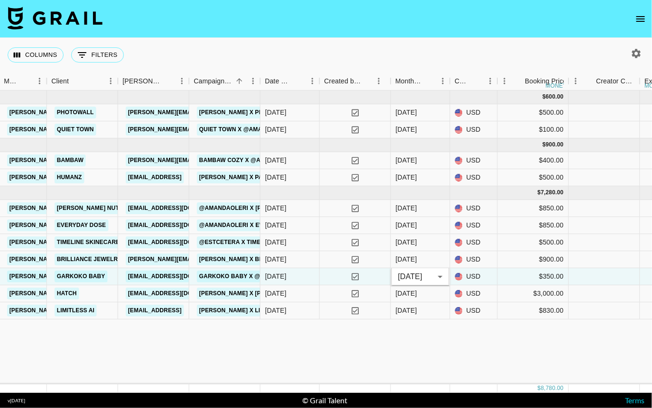
click at [389, 349] on div "[DATE] ( 2 ) $ 600.00 $ 58.58 1xQASqbyXEGYNMRQkttv reccUKJvGa62yxE3O [PERSON_NA…" at bounding box center [619, 238] width 2013 height 294
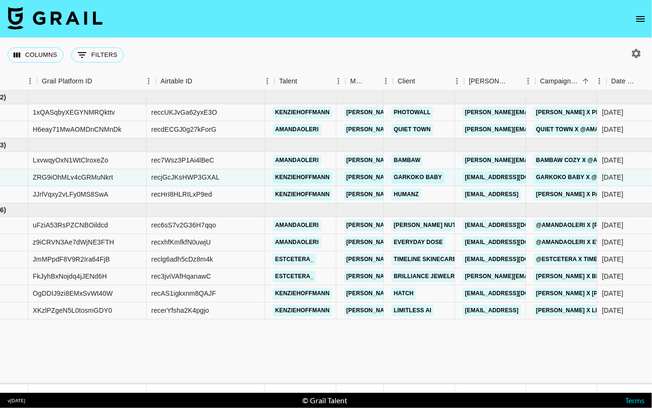
scroll to position [0, 0]
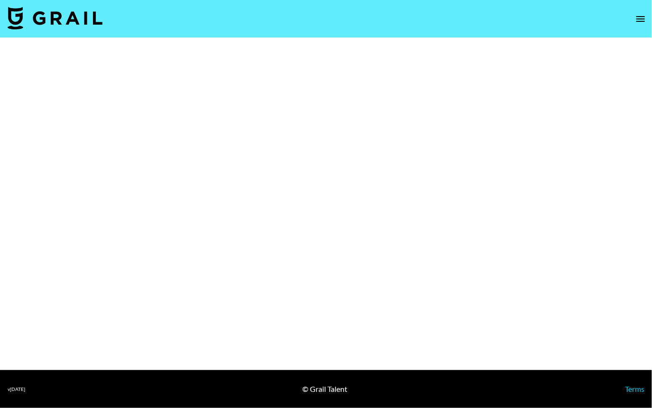
select select "Brand"
